Goal: Transaction & Acquisition: Purchase product/service

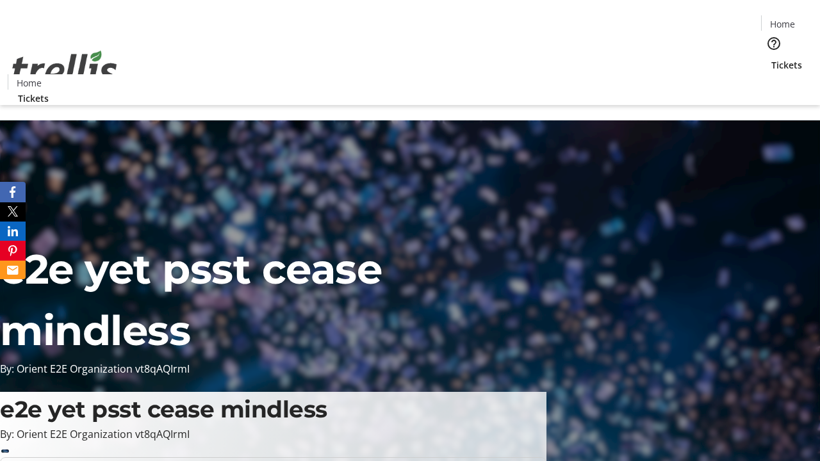
click at [771, 58] on span "Tickets" at bounding box center [786, 64] width 31 height 13
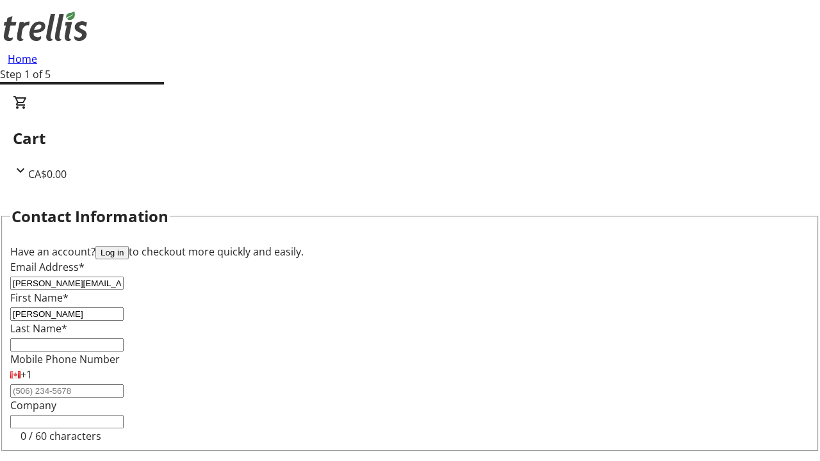
type input "[PERSON_NAME]"
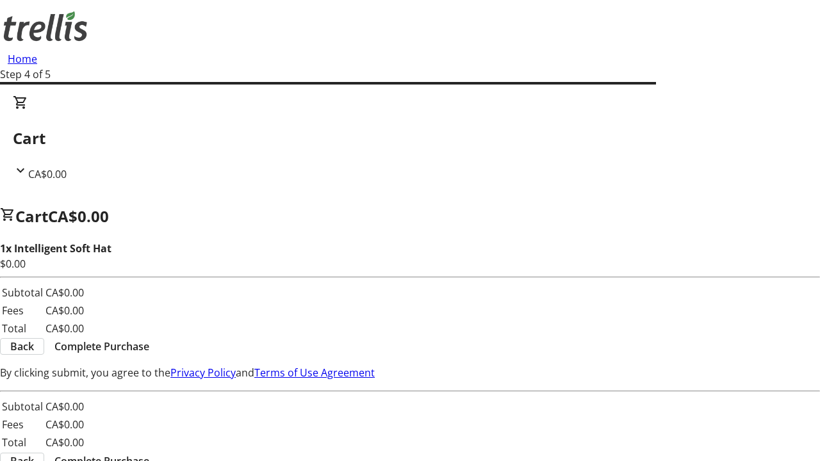
click at [149, 339] on span "Complete Purchase" at bounding box center [101, 346] width 95 height 15
